Goal: Task Accomplishment & Management: Manage account settings

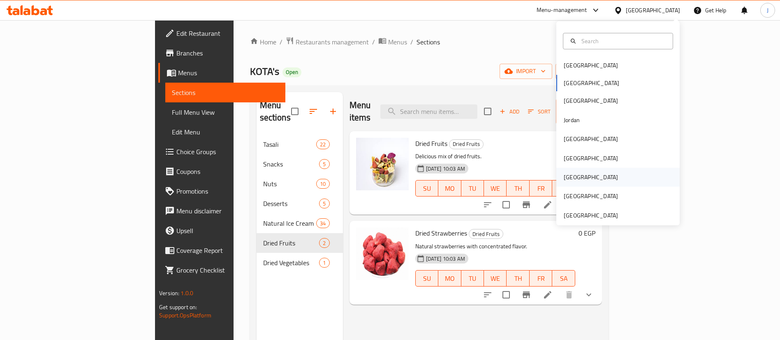
click at [571, 178] on div "[GEOGRAPHIC_DATA]" at bounding box center [590, 177] width 67 height 19
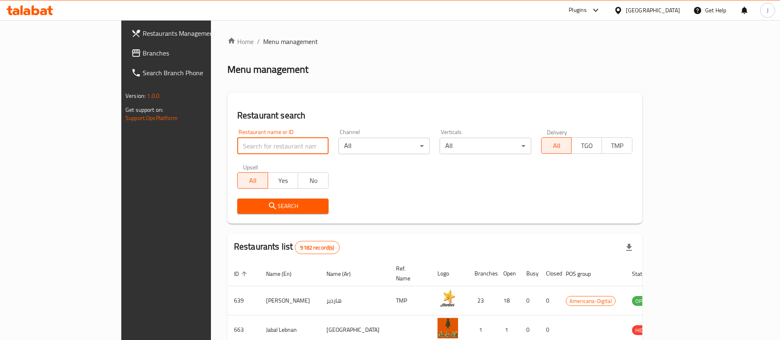
click at [237, 145] on input "search" at bounding box center [282, 146] width 91 height 16
paste input "Sahab"
type input "Sahab"
click button "Search" at bounding box center [282, 206] width 91 height 15
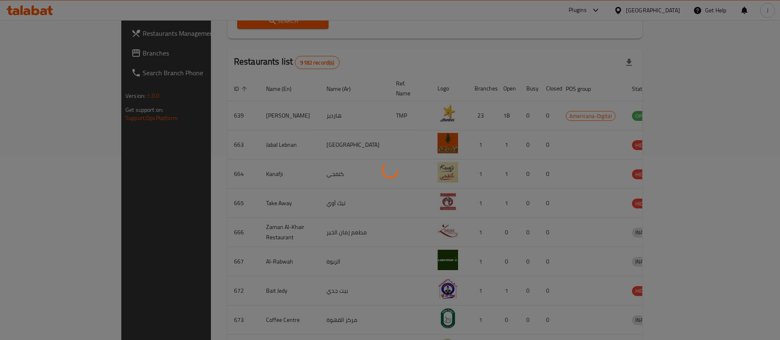
scroll to position [40, 0]
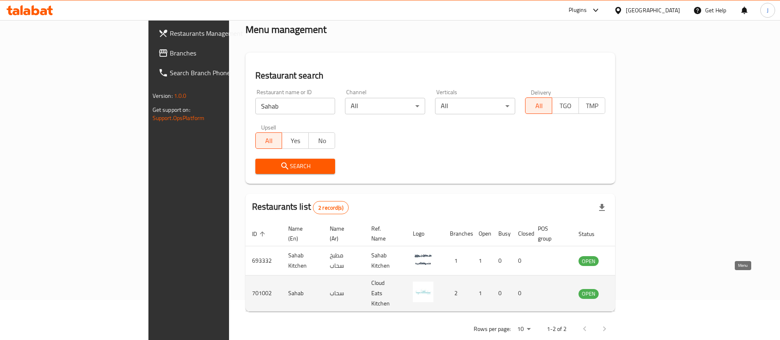
click at [632, 289] on icon "enhanced table" at bounding box center [627, 294] width 10 height 10
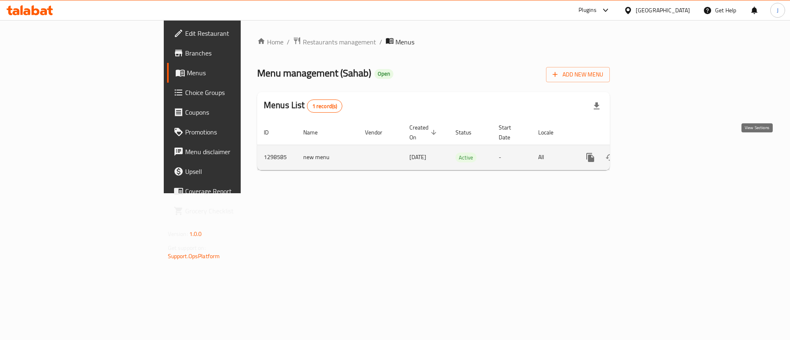
click at [654, 153] on icon "enhanced table" at bounding box center [650, 158] width 10 height 10
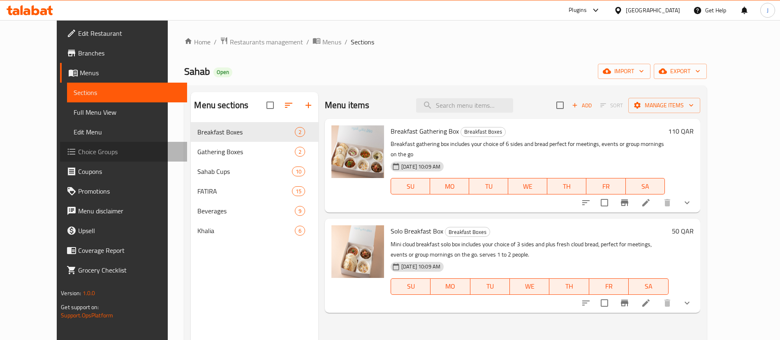
click at [78, 152] on span "Choice Groups" at bounding box center [129, 152] width 102 height 10
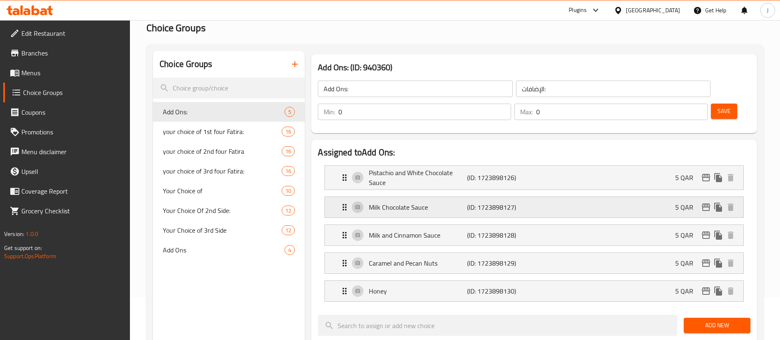
scroll to position [62, 0]
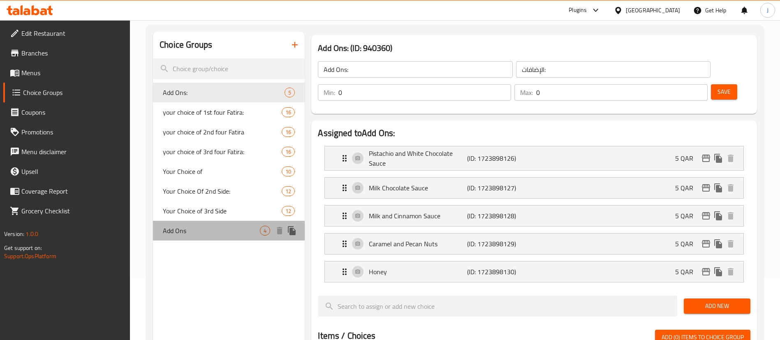
click at [202, 233] on span "Add Ons" at bounding box center [211, 231] width 97 height 10
type input "Add Ons"
type input "إضافات"
type input "1"
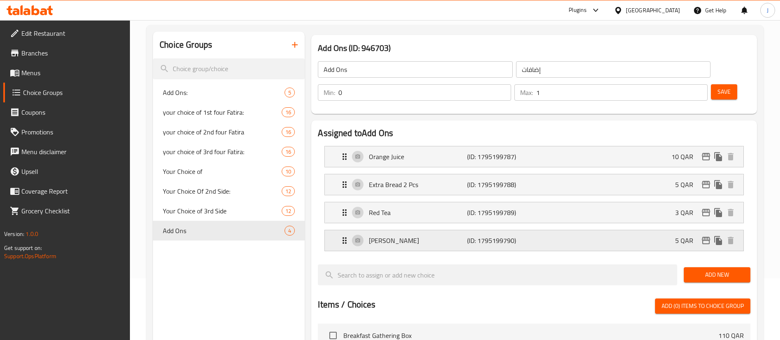
click at [446, 236] on p "[PERSON_NAME]" at bounding box center [418, 241] width 98 height 10
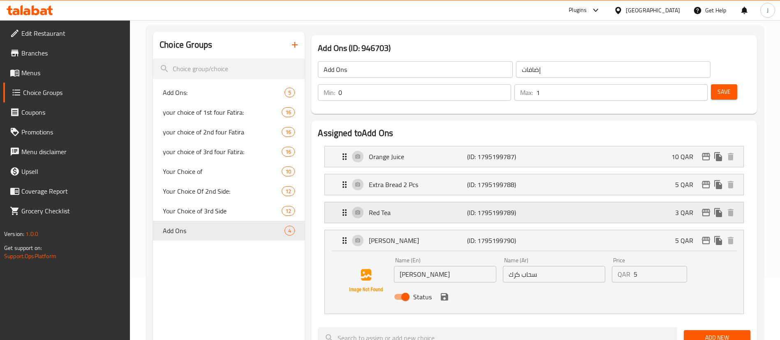
click at [431, 208] on p "Red Tea" at bounding box center [418, 213] width 98 height 10
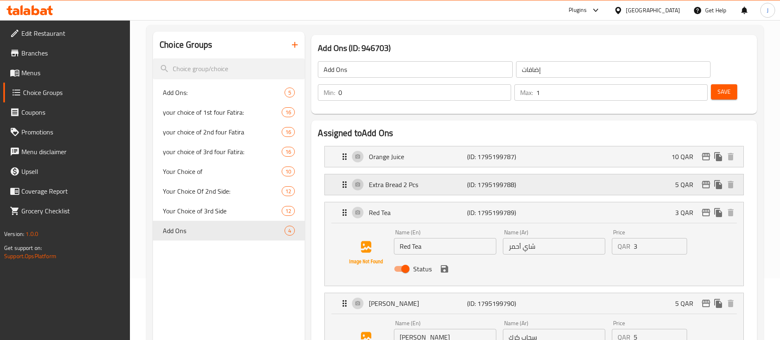
click at [423, 180] on p "Extra Bread 2 Pcs" at bounding box center [418, 185] width 98 height 10
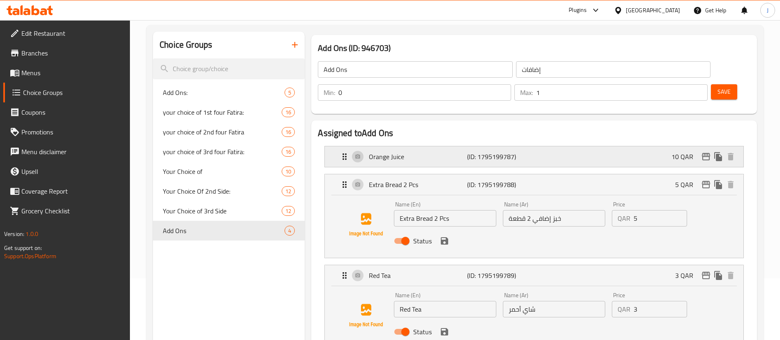
click at [418, 152] on p "Orange Juice" at bounding box center [418, 157] width 98 height 10
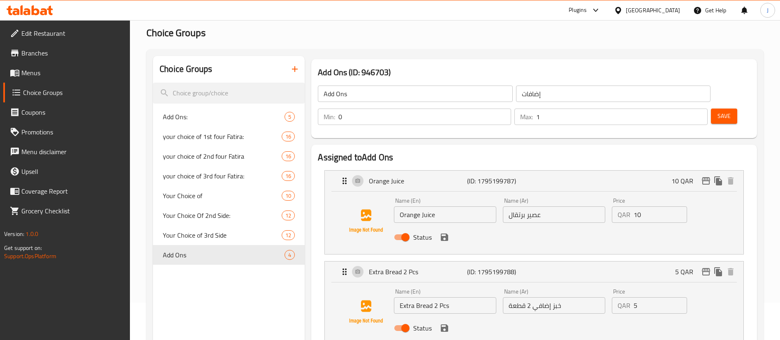
scroll to position [0, 0]
